Goal: Task Accomplishment & Management: Use online tool/utility

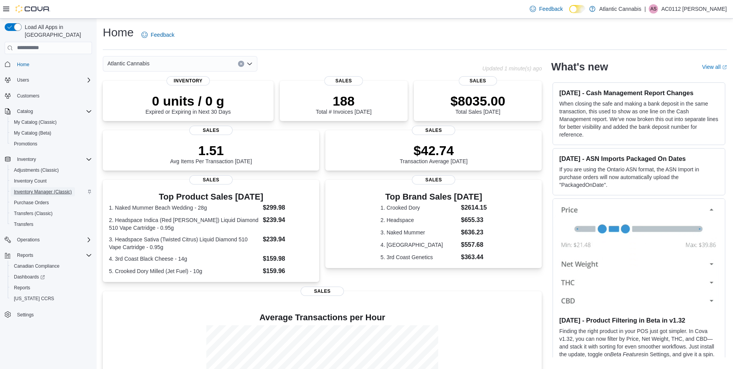
click at [57, 187] on span "Inventory Manager (Classic)" at bounding box center [43, 191] width 58 height 9
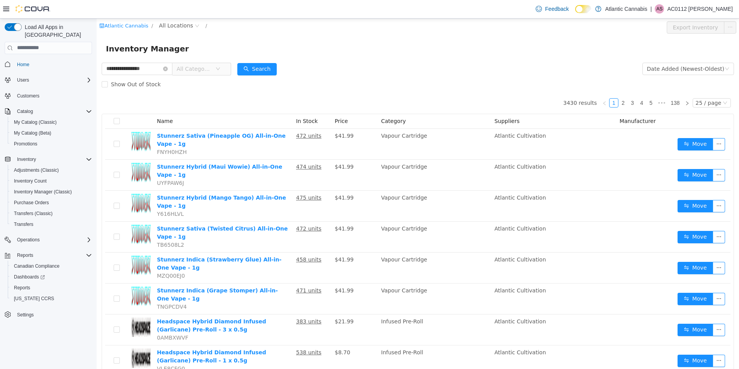
type input "**********"
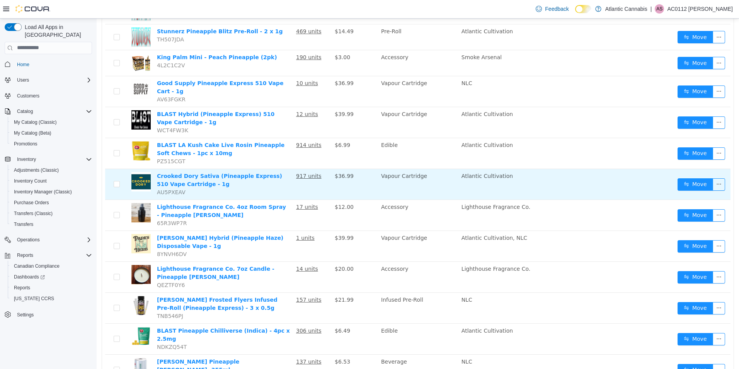
scroll to position [232, 0]
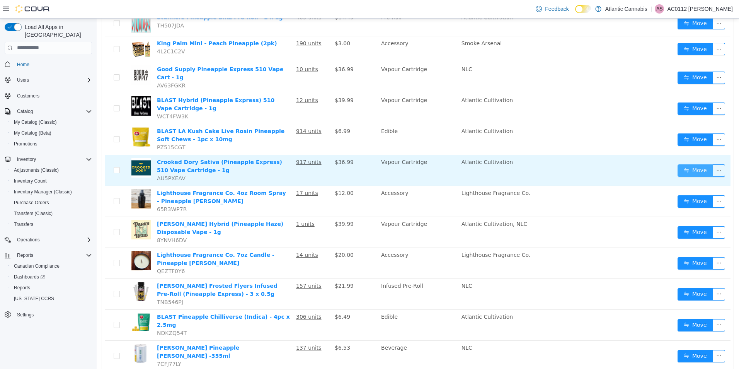
click at [697, 164] on button "Move" at bounding box center [696, 170] width 36 height 12
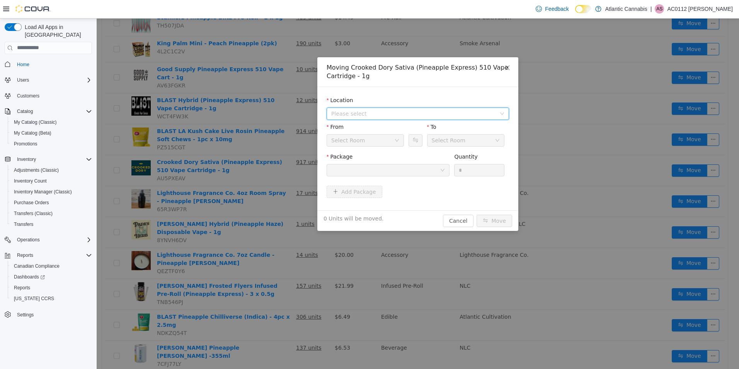
click at [363, 111] on span "Please select" at bounding box center [413, 113] width 165 height 8
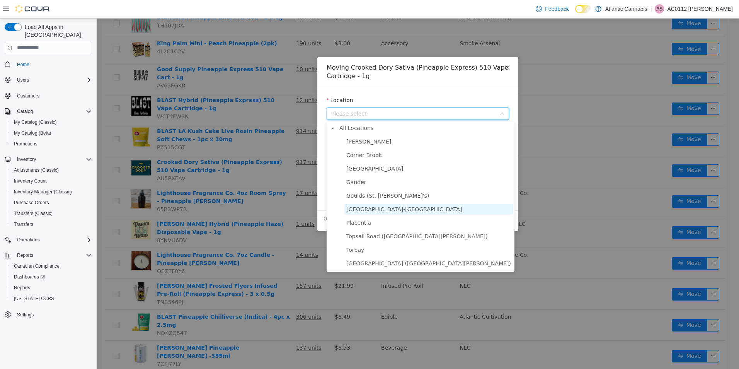
click at [368, 206] on span "Grand Falls-Windsor" at bounding box center [404, 209] width 116 height 6
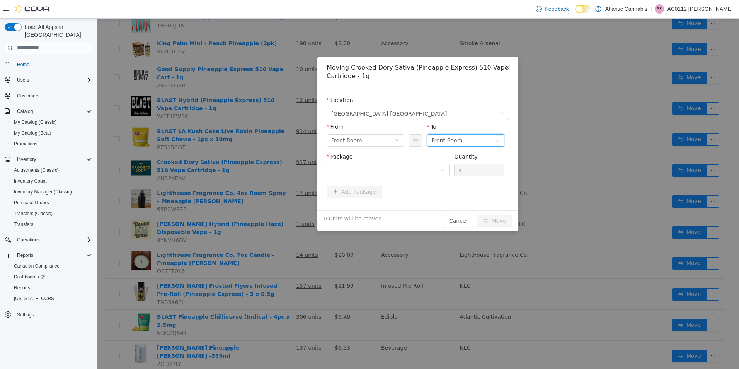
click at [474, 135] on div "Front Room" at bounding box center [463, 140] width 63 height 12
click at [466, 177] on li "Back Room" at bounding box center [465, 180] width 77 height 12
drag, startPoint x: 403, startPoint y: 167, endPoint x: 408, endPoint y: 167, distance: 5.4
click at [408, 167] on div at bounding box center [385, 170] width 109 height 12
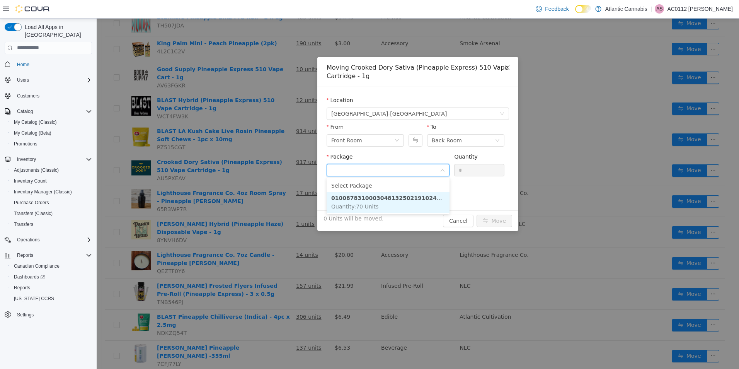
click at [416, 195] on strong "0100878310003048132502191024533" at bounding box center [389, 197] width 117 height 6
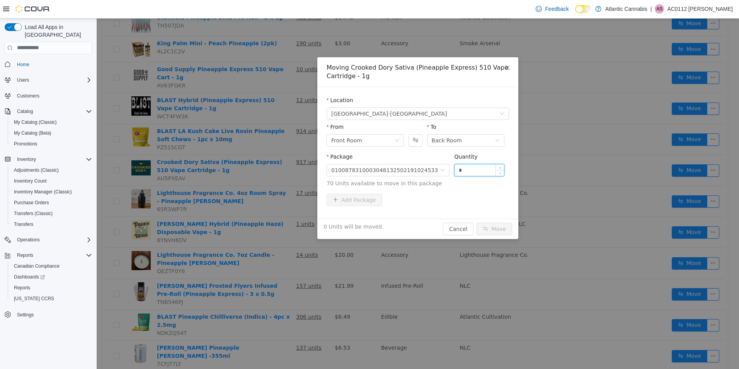
click at [464, 170] on input "*" at bounding box center [479, 170] width 49 height 12
type input "*"
click at [497, 229] on button "Move" at bounding box center [495, 228] width 36 height 12
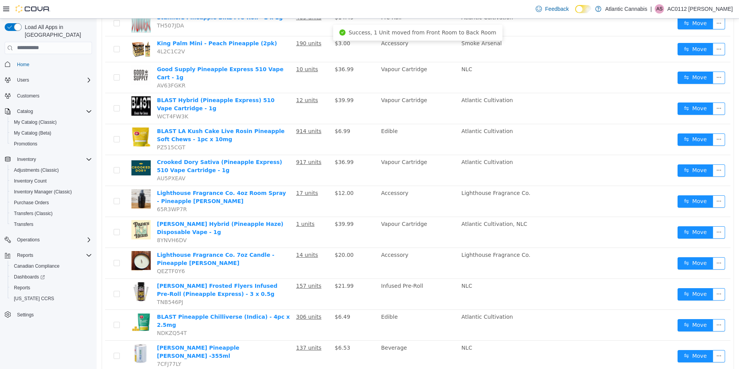
click at [718, 8] on p "AC0112 Stuckless Christy" at bounding box center [700, 8] width 66 height 9
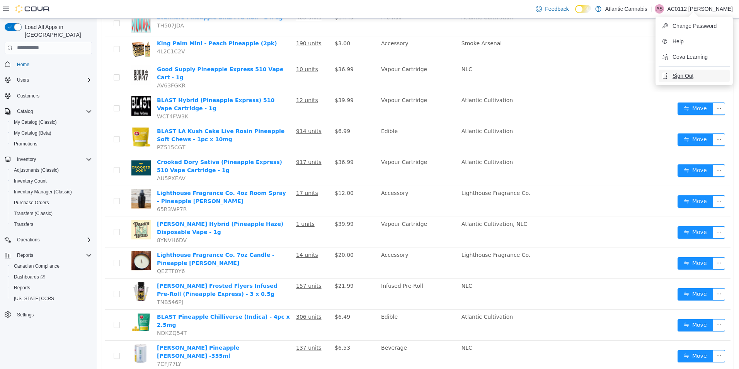
click at [710, 77] on button "Sign Out" at bounding box center [694, 76] width 71 height 12
